Goal: Check status: Check status

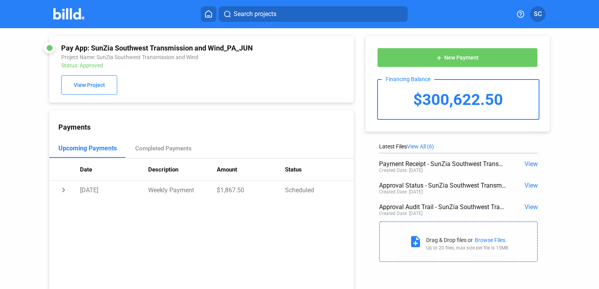
click at [2, 114] on div "Pay App: SunZia Southwest Transmission and Wind_PA_JUN Project Name: SunZia Sou…" at bounding box center [299, 159] width 599 height 262
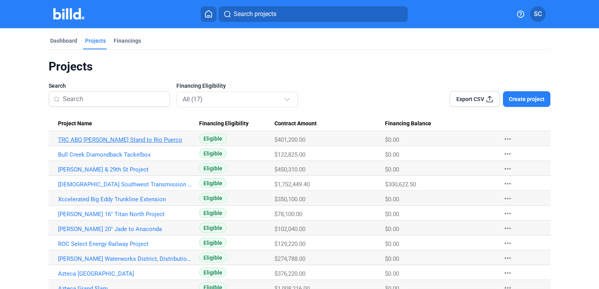
click at [115, 141] on link "TRC ABQ [PERSON_NAME] Stand to Rio Puerco" at bounding box center [125, 139] width 135 height 7
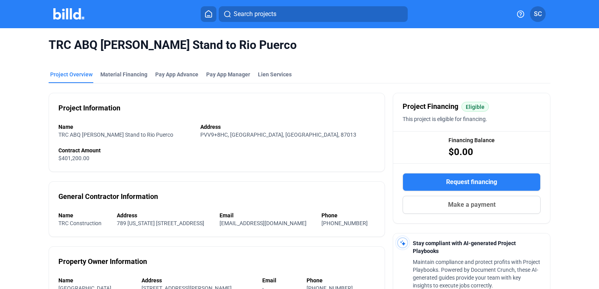
click at [11, 129] on div "TRC ABQ [PERSON_NAME] Stand to Rio Puerco Project Overview Material Financing P…" at bounding box center [299, 254] width 599 height 452
click at [188, 68] on mat-tab-group "Project Overview Material Financing Pay App Advance Pay App Manager Lien Servic…" at bounding box center [300, 266] width 502 height 409
click at [187, 73] on div "Pay App Advance" at bounding box center [176, 75] width 43 height 8
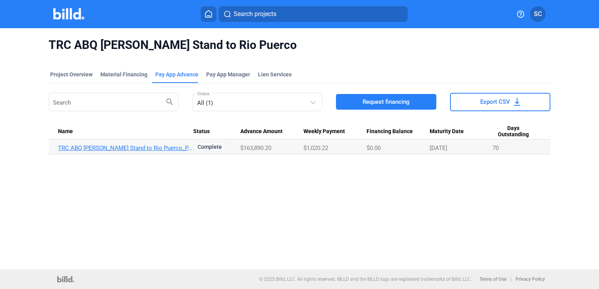
click at [89, 147] on link "TRC ABQ [PERSON_NAME] Stand to Rio Puerco_PA_JUN" at bounding box center [125, 148] width 135 height 7
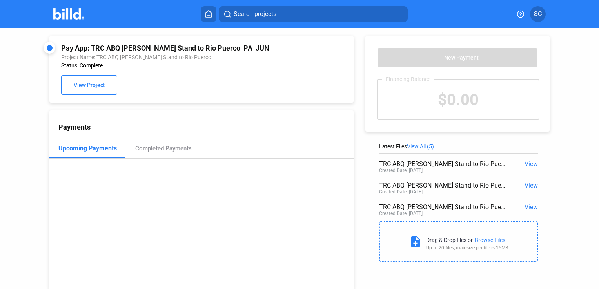
click at [21, 148] on div "Pay App: TRC ABQ [PERSON_NAME] Stand to Rio Puerco_PA_JUN Project Name: TRC ABQ…" at bounding box center [299, 159] width 599 height 262
click at [94, 90] on button "View Project" at bounding box center [89, 85] width 56 height 20
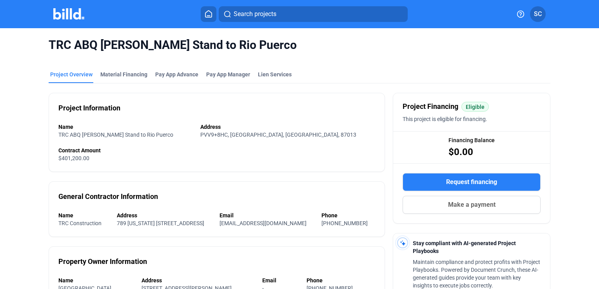
click at [20, 118] on div "TRC ABQ [PERSON_NAME] Stand to Rio Puerco Project Overview Material Financing P…" at bounding box center [299, 254] width 599 height 452
click at [181, 77] on div "Pay App Advance" at bounding box center [176, 75] width 43 height 8
